Goal: Task Accomplishment & Management: Complete application form

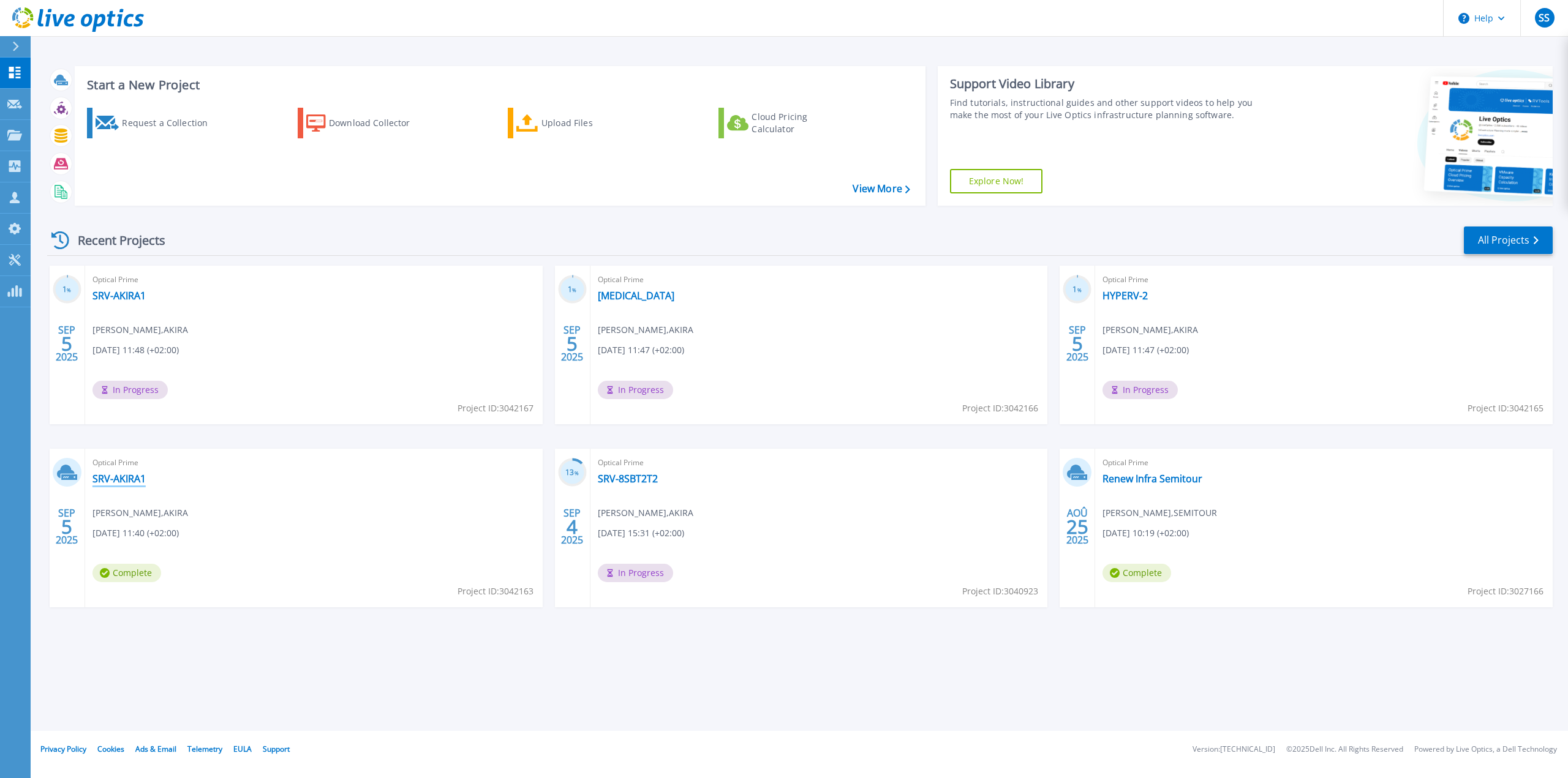
click at [122, 479] on link "SRV-AKIRA1" at bounding box center [119, 479] width 53 height 13
click at [120, 297] on link "SRV-AKIRA1" at bounding box center [119, 296] width 53 height 13
click at [980, 705] on div "Start a New Project Request a Collection Download Collector Upload Files Cloud …" at bounding box center [798, 366] width 1537 height 731
click at [195, 121] on div "Request a Collection" at bounding box center [171, 123] width 98 height 24
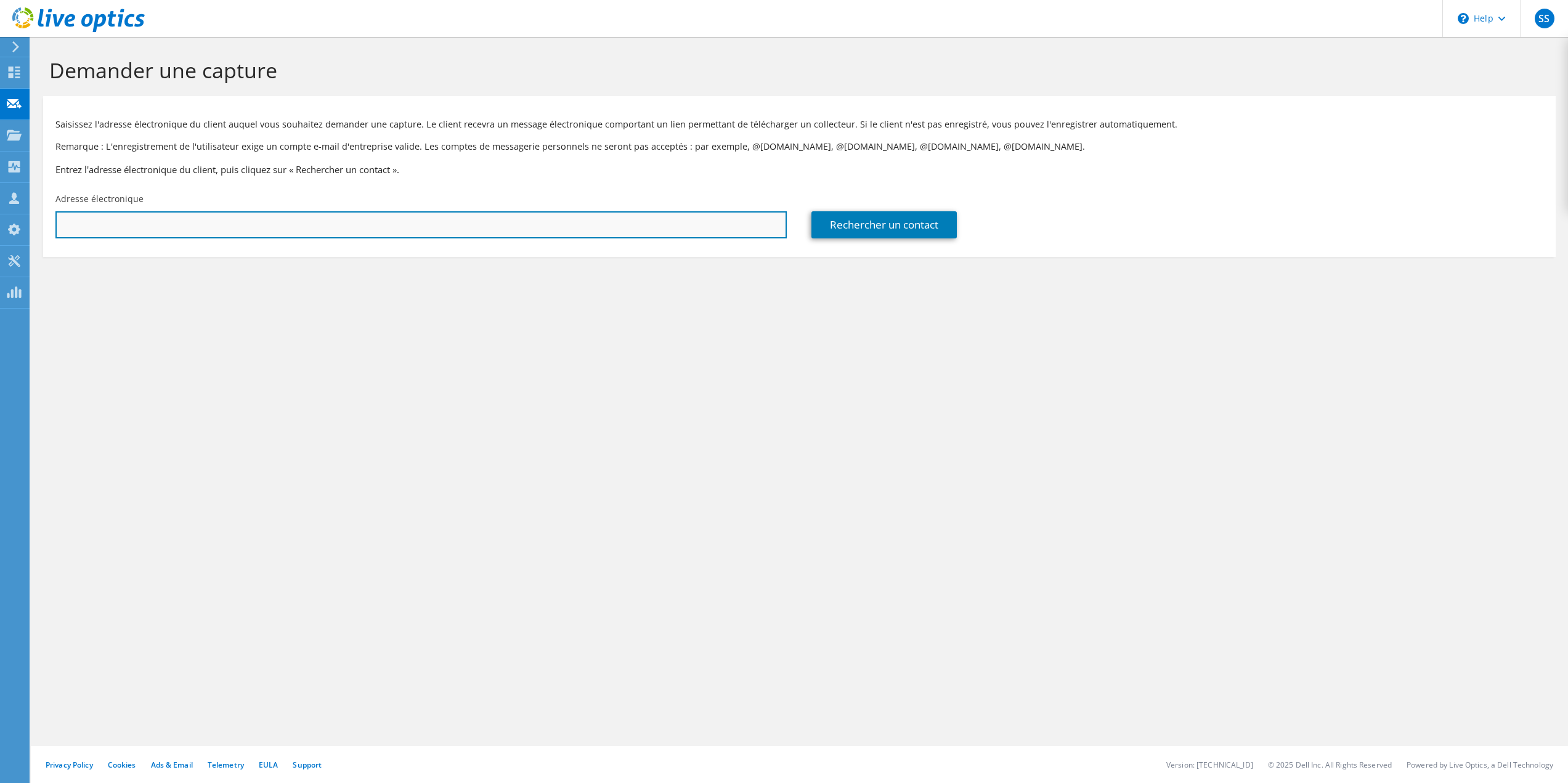
click at [320, 229] on input "text" at bounding box center [421, 225] width 732 height 27
paste input "[PERSON_NAME][EMAIL_ADDRESS][DOMAIN_NAME]"
type input "[PERSON_NAME][EMAIL_ADDRESS][DOMAIN_NAME]"
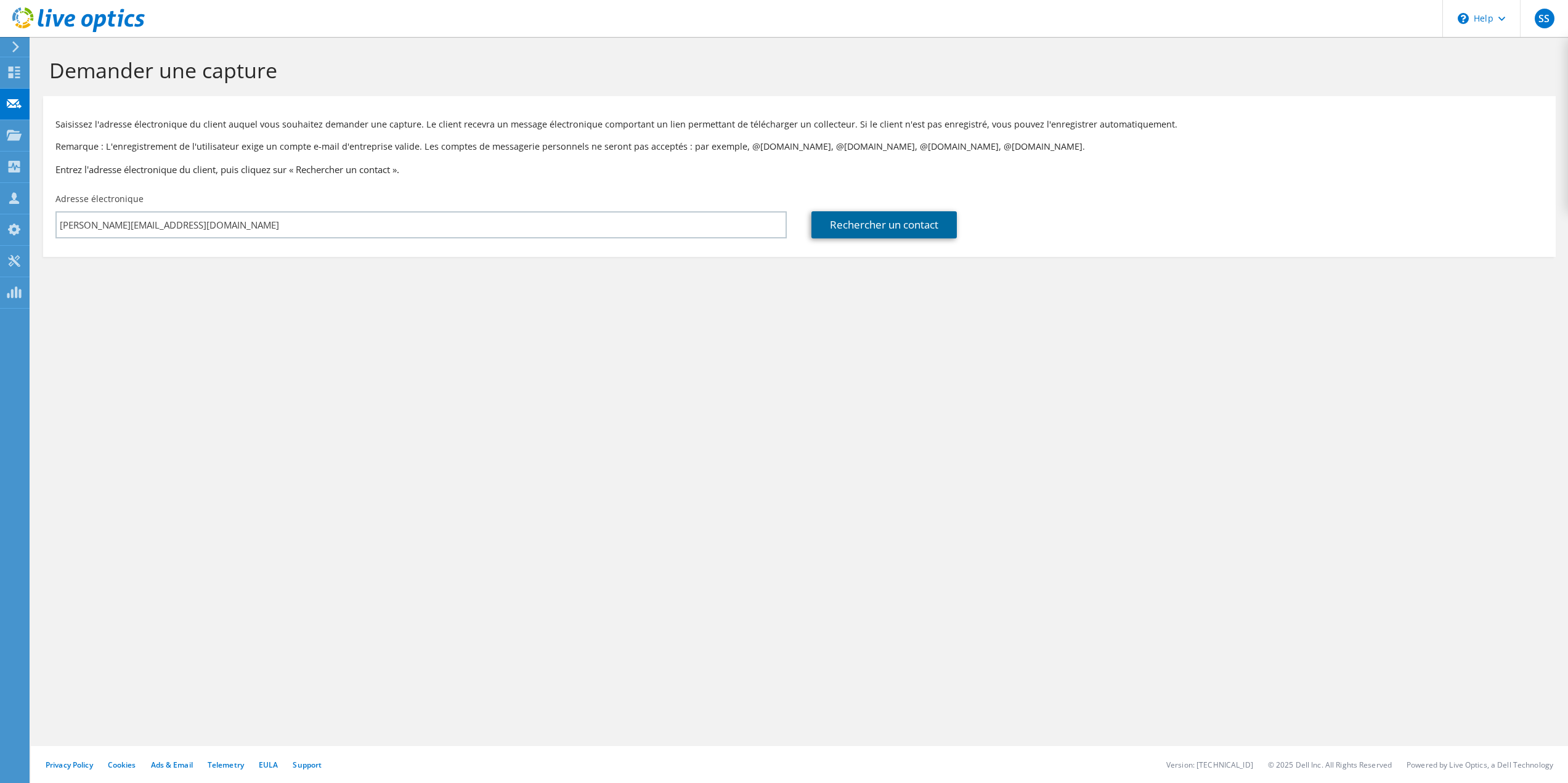
click at [864, 231] on link "Rechercher un contact" at bounding box center [884, 225] width 146 height 27
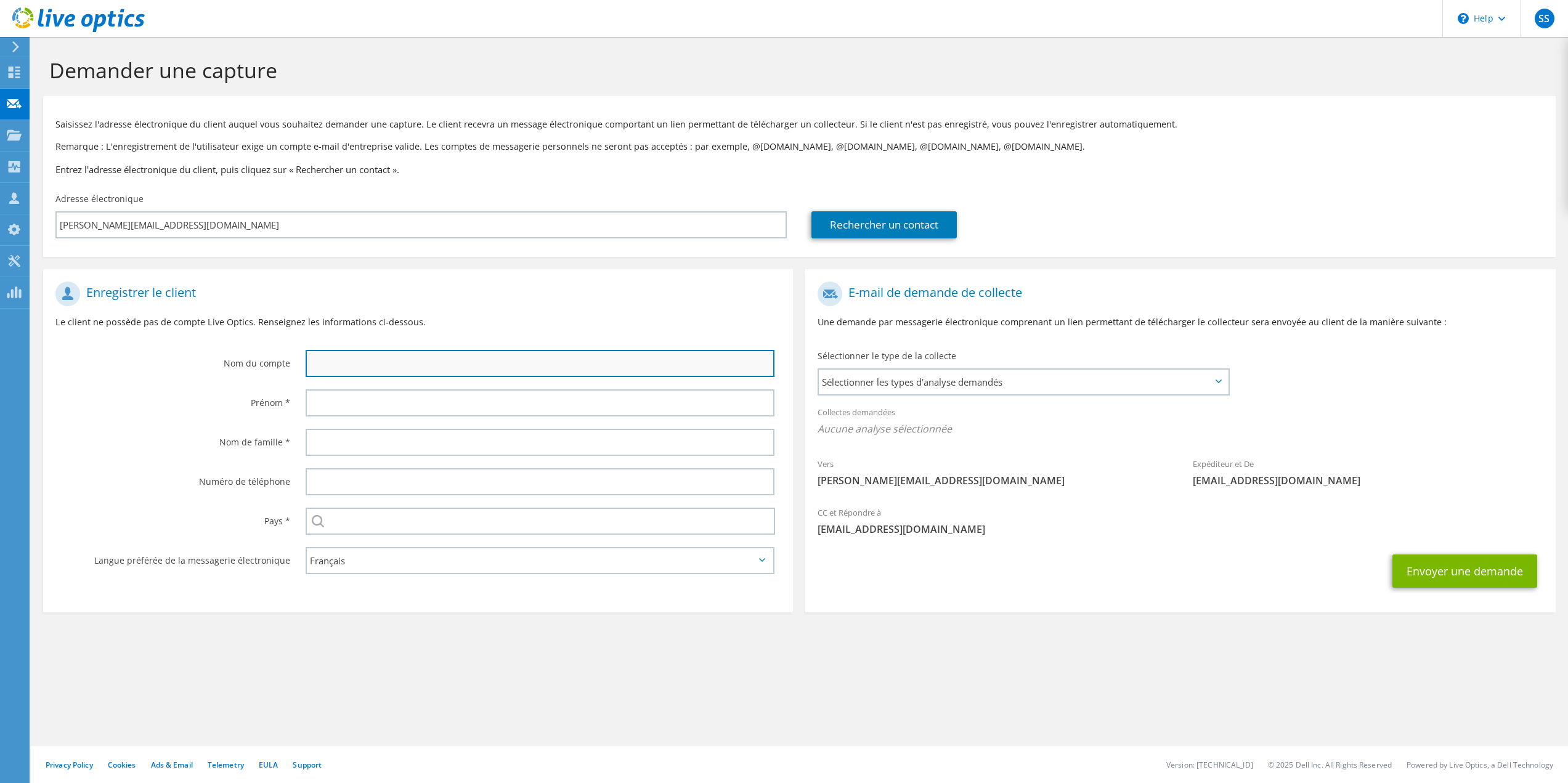
click at [394, 356] on input "text" at bounding box center [540, 363] width 469 height 27
type input "AEROCAMPUS"
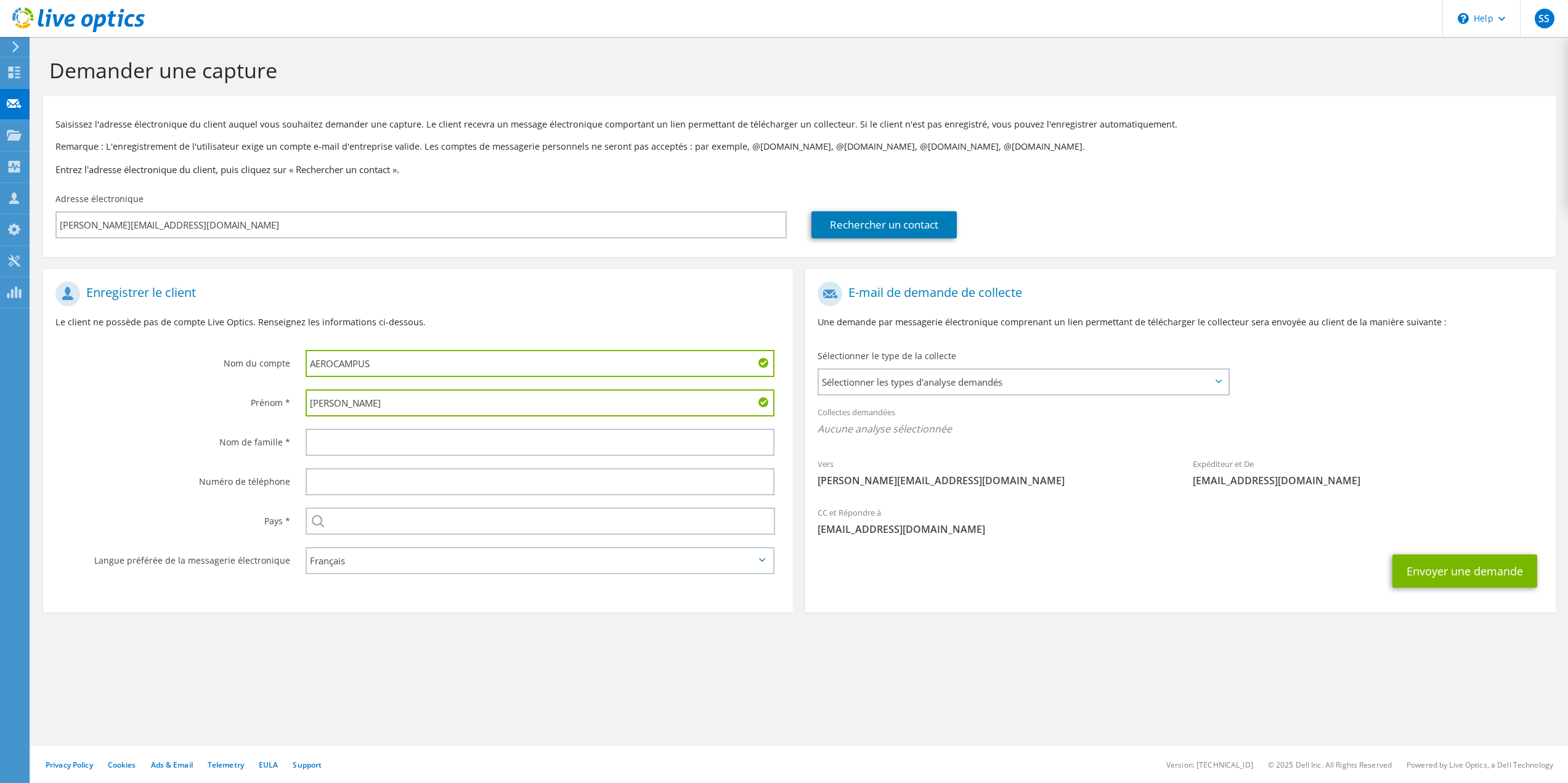
type input "[PERSON_NAME]"
type input "DEMESTE"
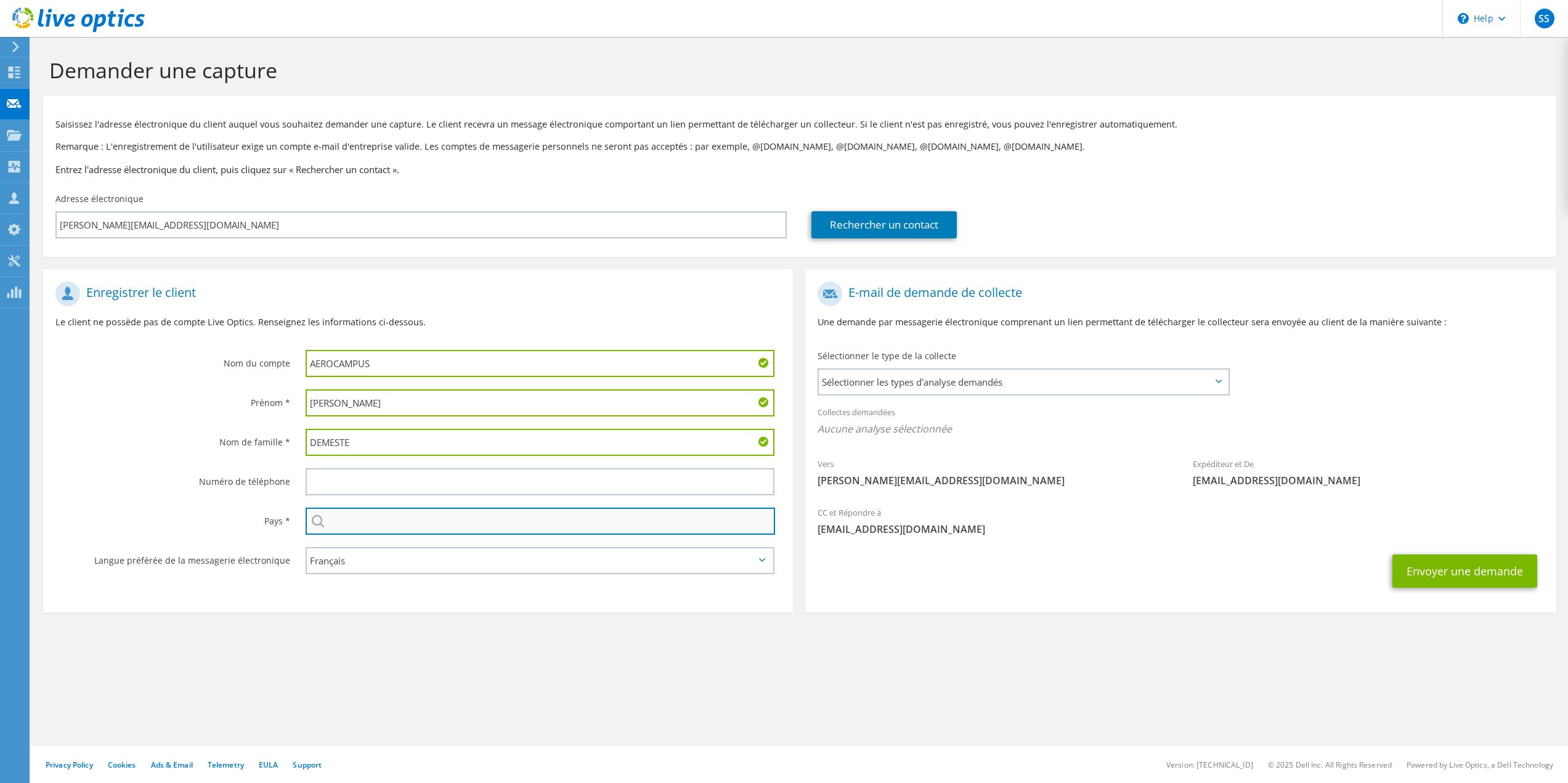
click at [509, 525] on input "text" at bounding box center [540, 521] width 470 height 27
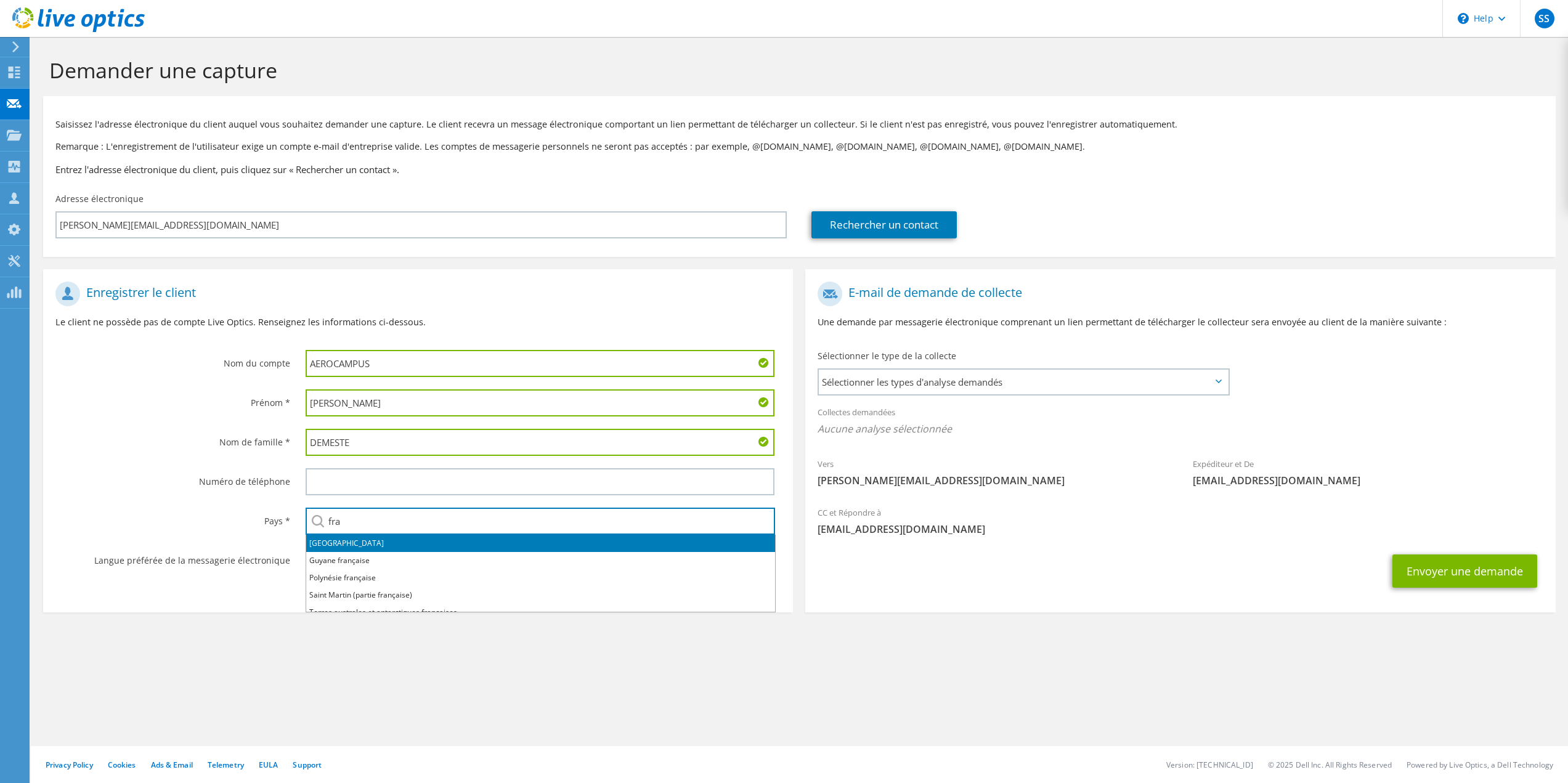
click at [419, 547] on li "[GEOGRAPHIC_DATA]" at bounding box center [540, 544] width 469 height 17
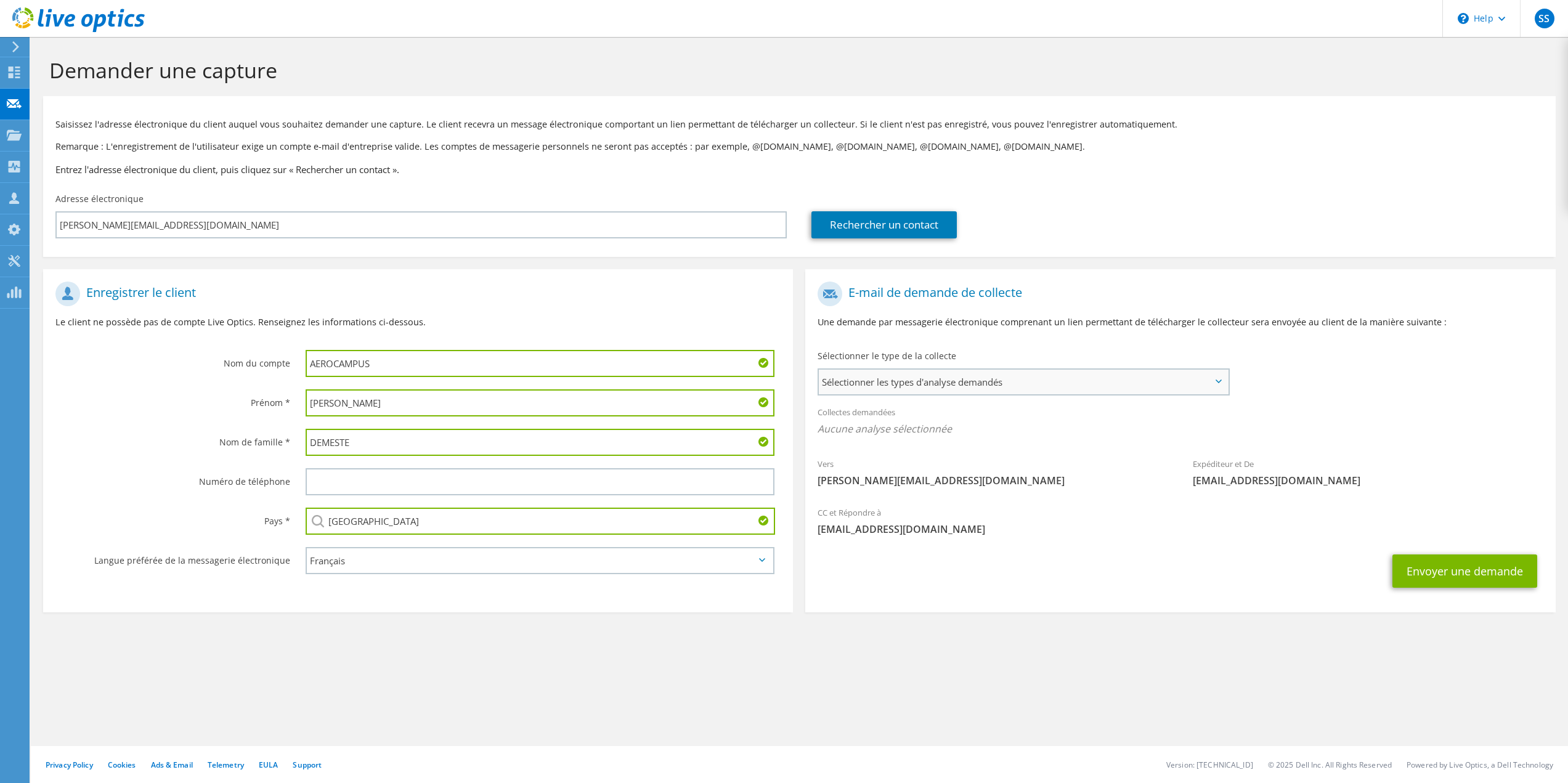
type input "[GEOGRAPHIC_DATA]"
click at [1048, 379] on span "Sélectionner les types d'analyse demandés" at bounding box center [1023, 381] width 409 height 24
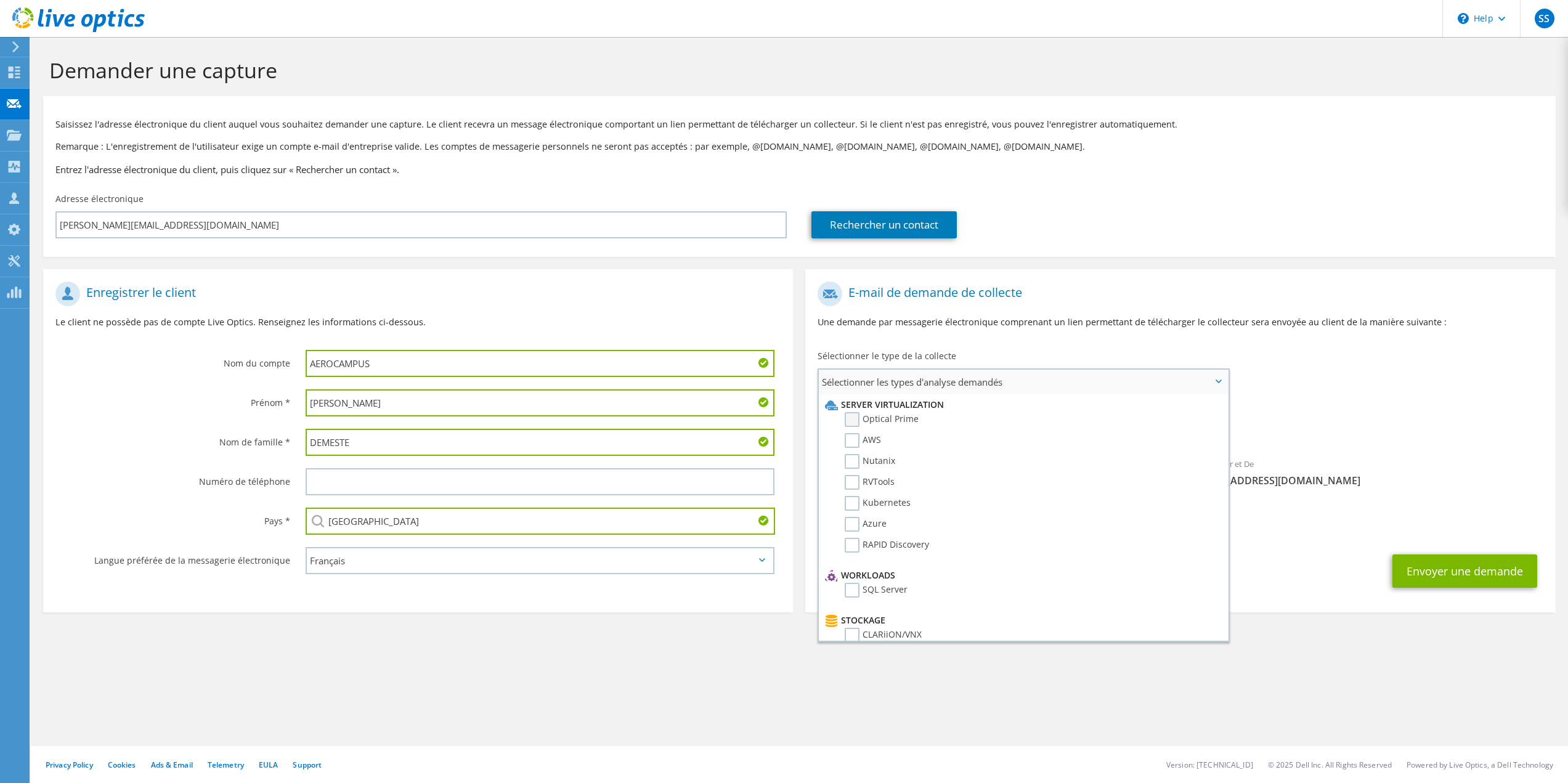
click at [851, 419] on label "Optical Prime" at bounding box center [881, 419] width 74 height 15
click at [0, 0] on input "Optical Prime" at bounding box center [0, 0] width 0 height 0
click at [1457, 561] on button "Envoyer une demande" at bounding box center [1465, 575] width 145 height 33
